Goal: Find specific page/section

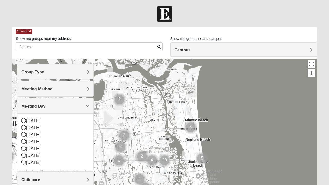
click at [41, 127] on div "[DATE]" at bounding box center [55, 127] width 68 height 7
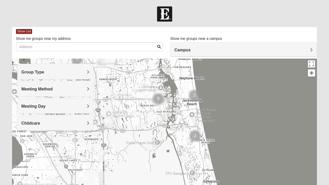
click at [159, 100] on img "Cluster of 9 groups" at bounding box center [158, 98] width 17 height 17
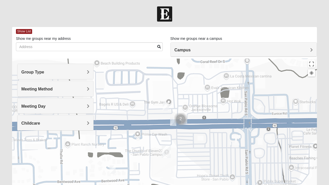
click at [73, 66] on div "Group Type" at bounding box center [55, 71] width 76 height 15
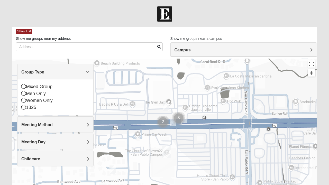
click at [26, 85] on div "Mixed Group" at bounding box center [55, 86] width 68 height 7
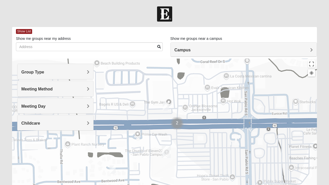
click at [24, 88] on div "Men Only" at bounding box center [55, 91] width 68 height 7
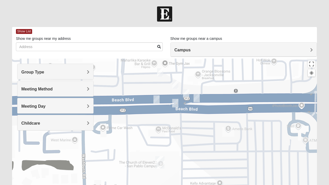
click at [176, 106] on img "On Campus Mixed Salazar 32250" at bounding box center [175, 103] width 10 height 13
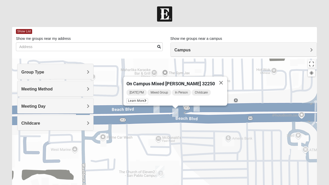
click at [146, 99] on span "Learn More" at bounding box center [137, 100] width 22 height 5
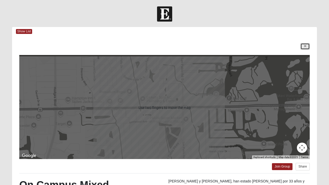
click at [301, 47] on link at bounding box center [304, 46] width 9 height 6
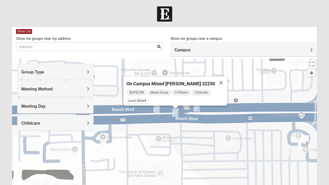
click at [215, 78] on button "Close" at bounding box center [221, 83] width 12 height 12
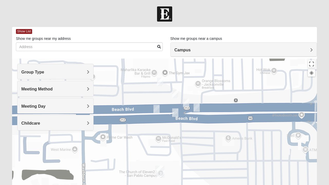
click at [196, 108] on img "On Campus Mens Moya/Pritchett 32250" at bounding box center [196, 107] width 10 height 13
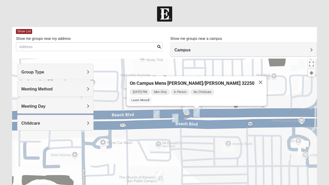
click at [185, 112] on img "On Campus Mixed Barnett 32250" at bounding box center [186, 108] width 10 height 13
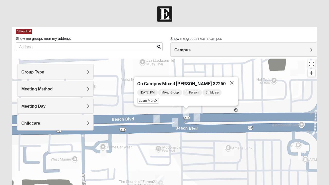
click at [158, 99] on span "Learn More" at bounding box center [148, 100] width 22 height 5
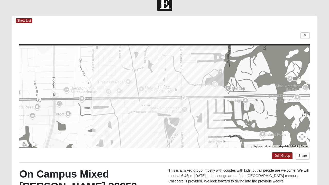
scroll to position [9, 0]
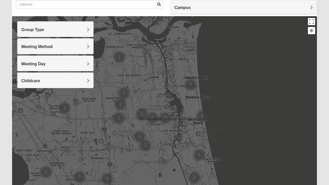
scroll to position [43, 0]
